Goal: Information Seeking & Learning: Learn about a topic

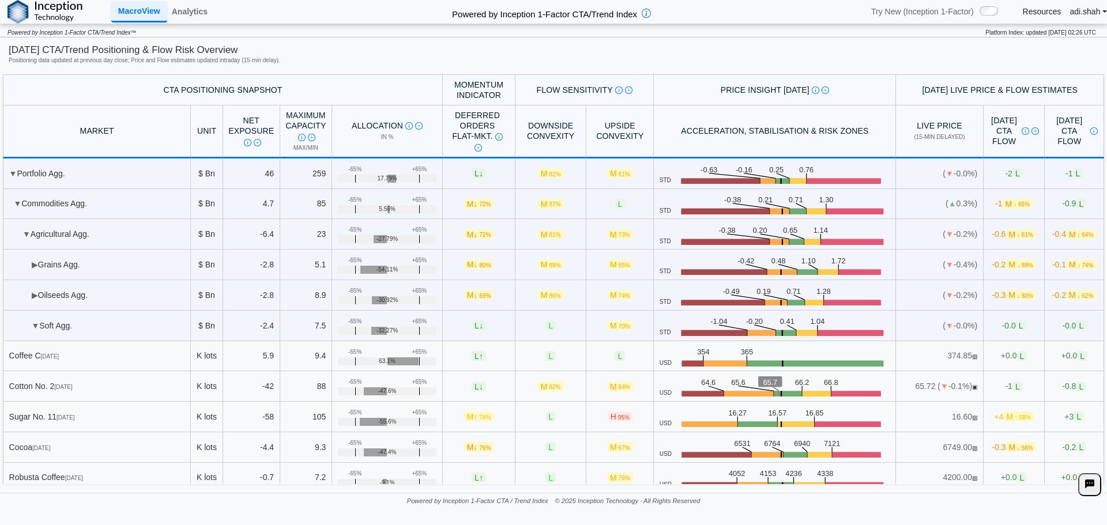
scroll to position [58, 0]
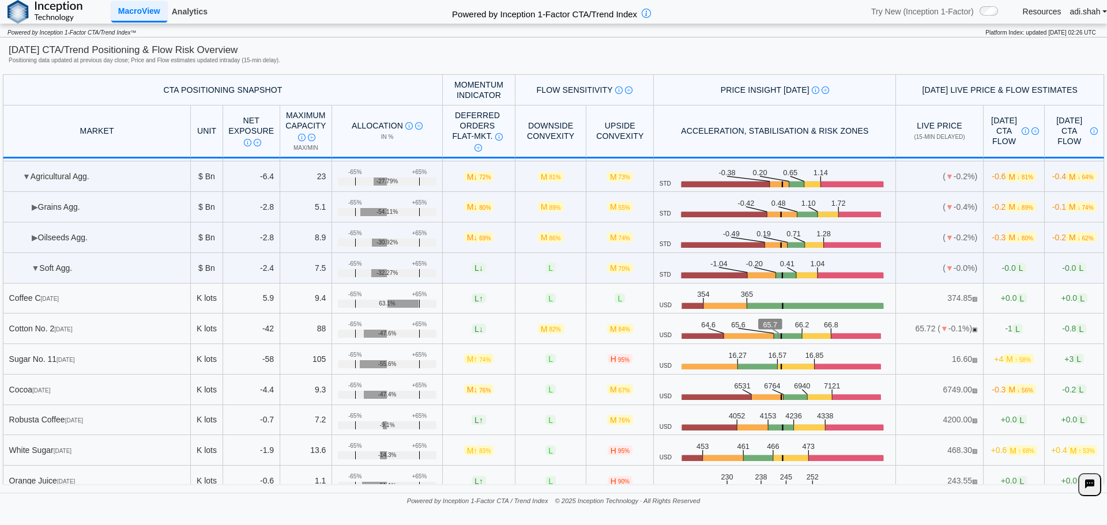
click at [194, 13] on link "Analytics" at bounding box center [189, 12] width 45 height 20
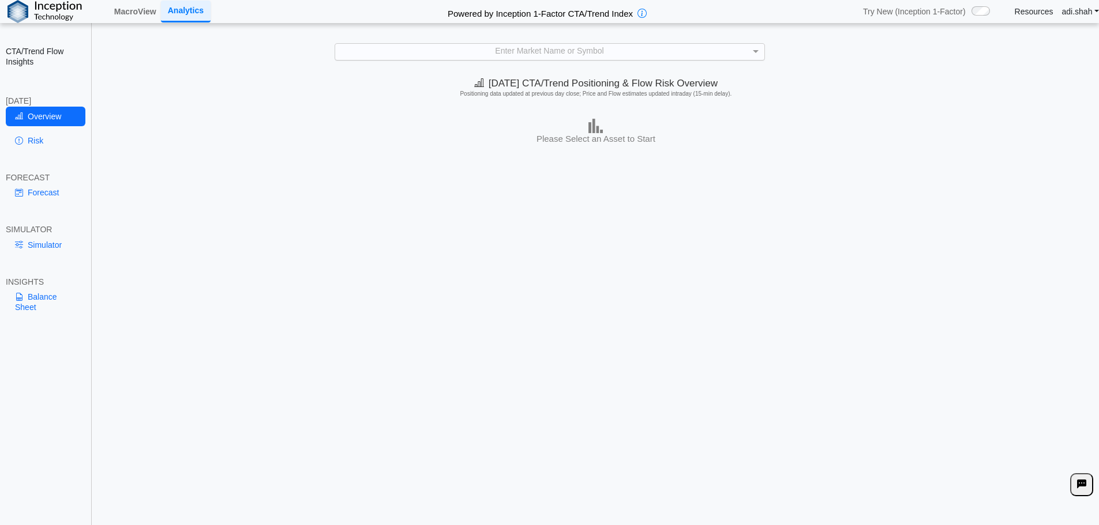
click at [550, 51] on div "Enter Market Name or Symbol" at bounding box center [549, 52] width 429 height 16
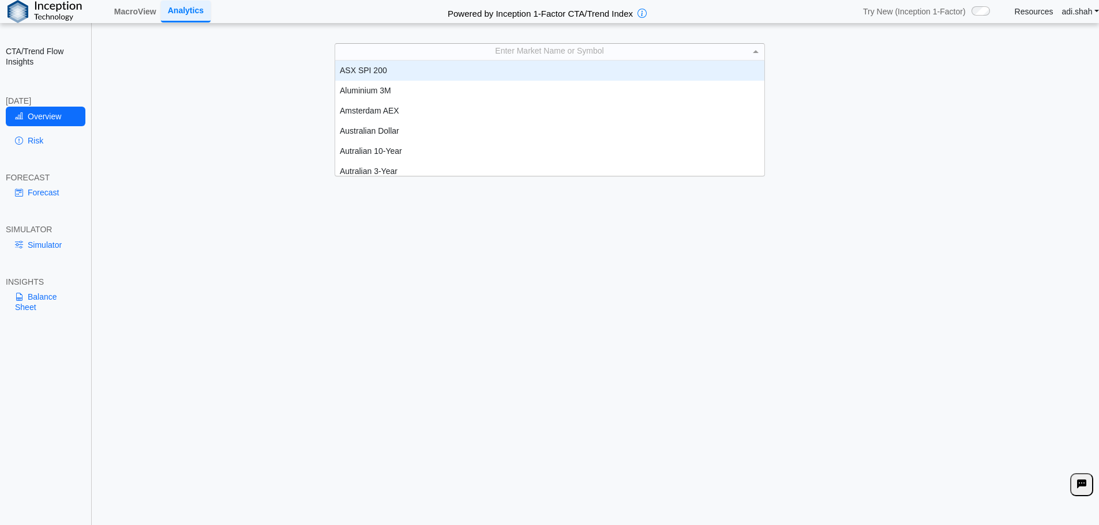
scroll to position [9, 9]
type input "**"
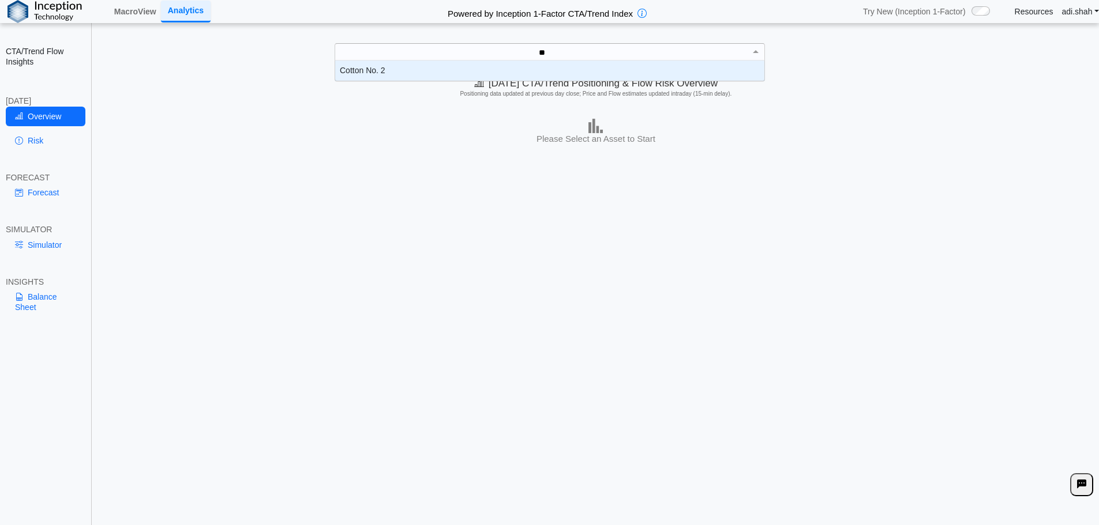
click at [388, 61] on div "Cotton No. 2" at bounding box center [549, 71] width 429 height 20
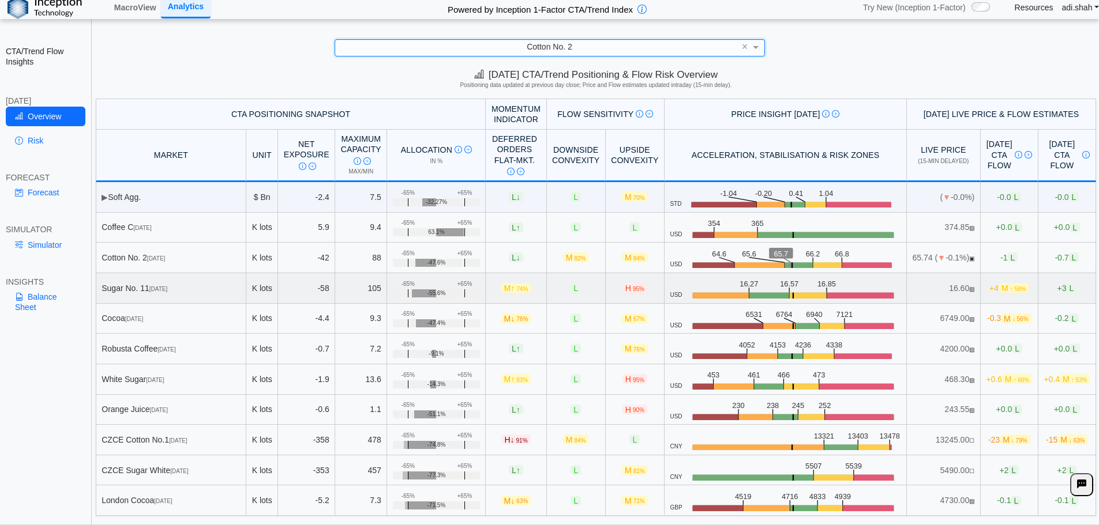
scroll to position [0, 0]
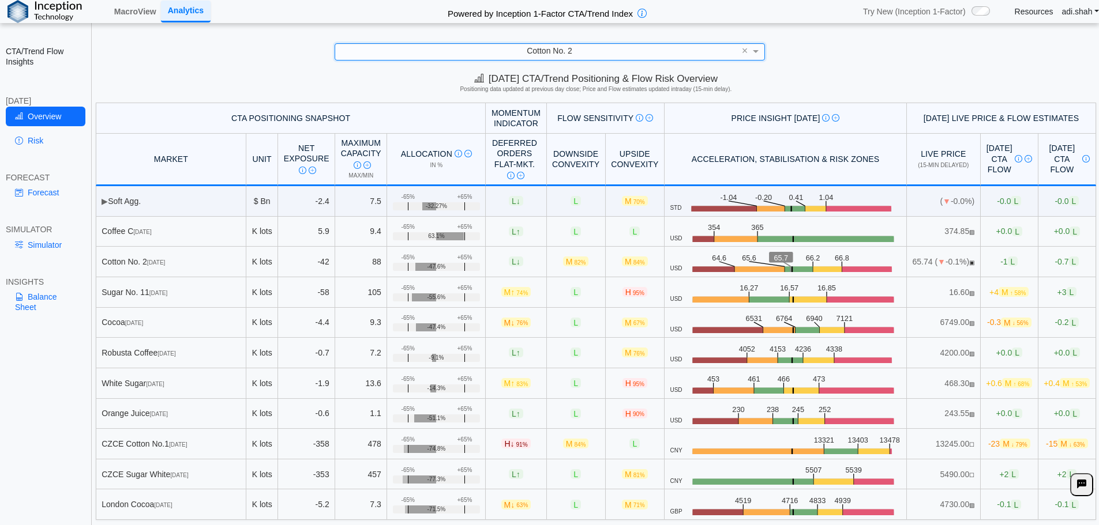
click at [63, 146] on link "Risk" at bounding box center [46, 141] width 80 height 20
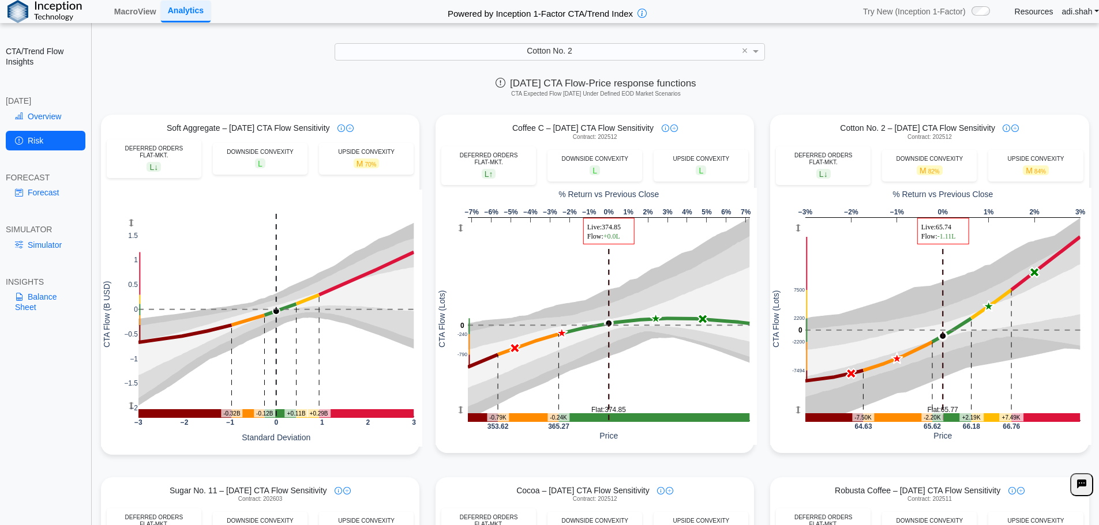
drag, startPoint x: 846, startPoint y: 75, endPoint x: 959, endPoint y: 3, distance: 133.8
click at [847, 75] on div "[DATE] CTA Flow-Price response functions CTA Expected Flow [DATE] Under Defined…" at bounding box center [596, 89] width 1006 height 35
